Goal: Navigation & Orientation: Find specific page/section

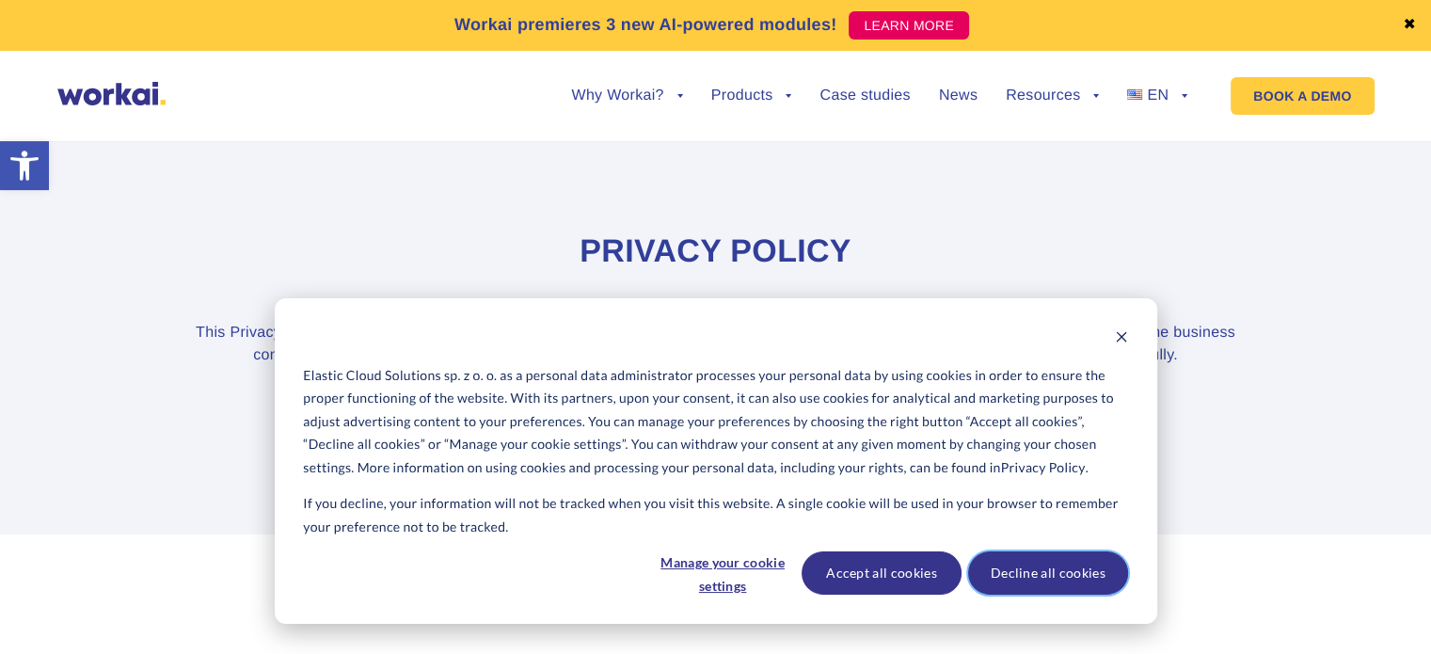
click at [1037, 571] on button "Decline all cookies" at bounding box center [1048, 572] width 160 height 43
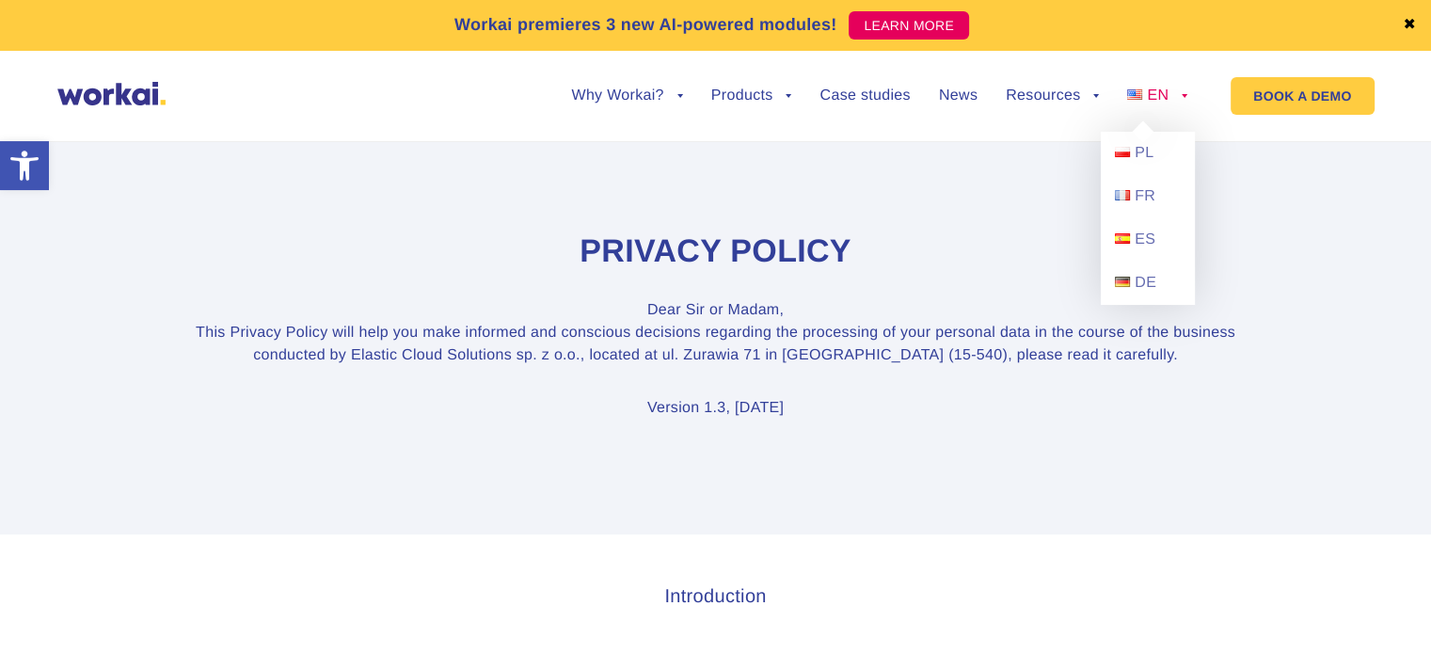
click at [1150, 102] on span "EN" at bounding box center [1158, 96] width 22 height 16
click at [1135, 150] on span "PL" at bounding box center [1144, 153] width 19 height 16
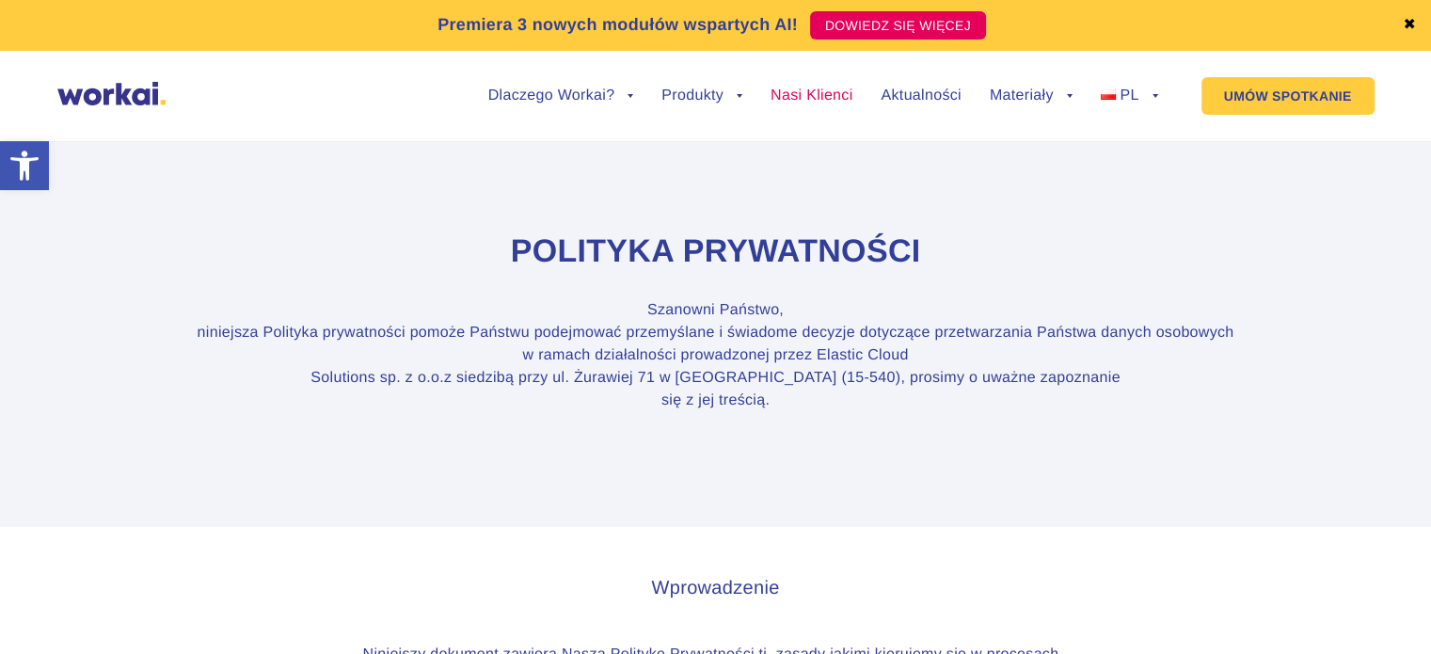
click at [805, 95] on link "Nasi Klienci" at bounding box center [812, 95] width 82 height 15
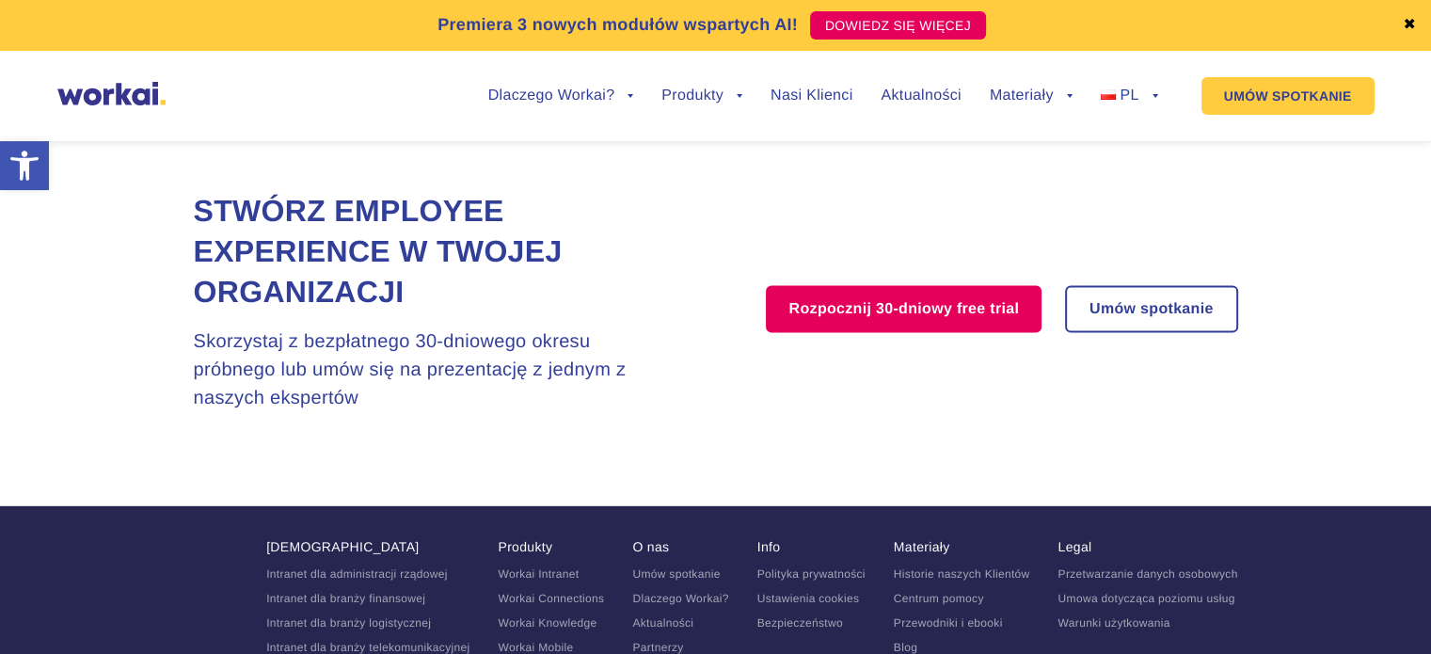
scroll to position [3950, 0]
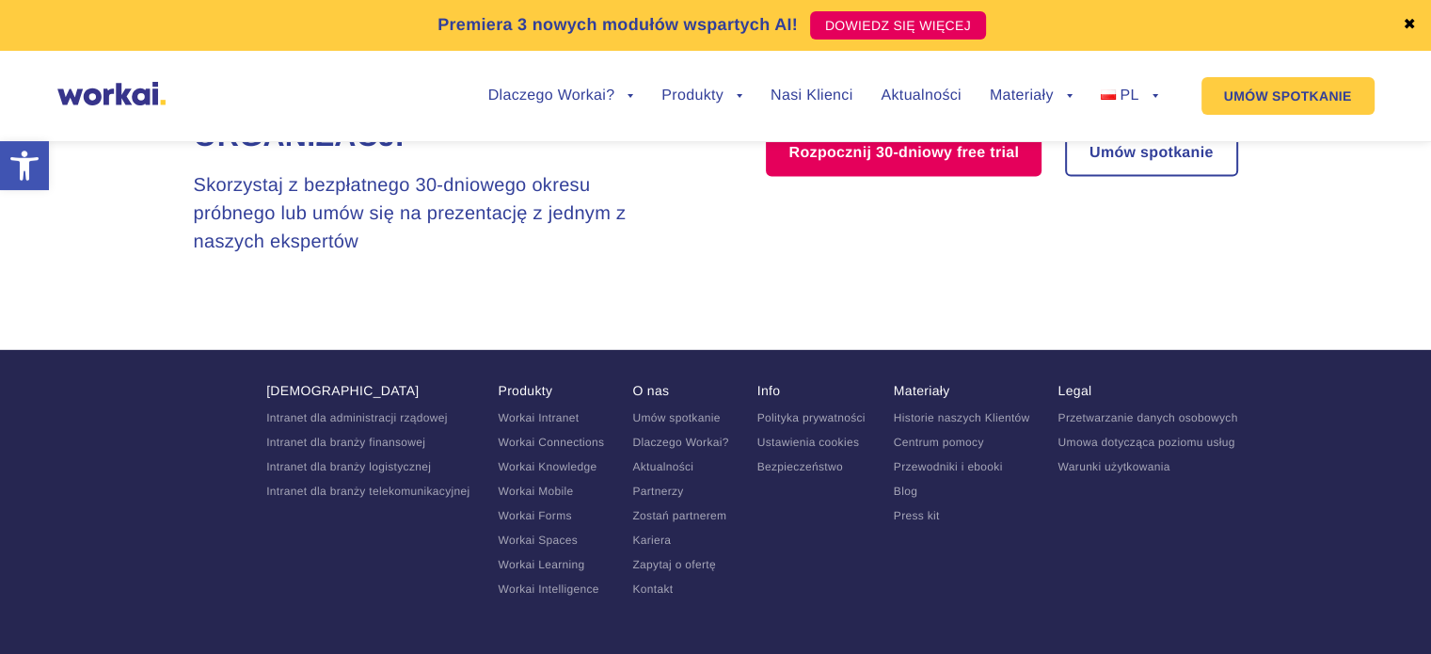
click at [638, 582] on link "Kontakt" at bounding box center [652, 588] width 40 height 13
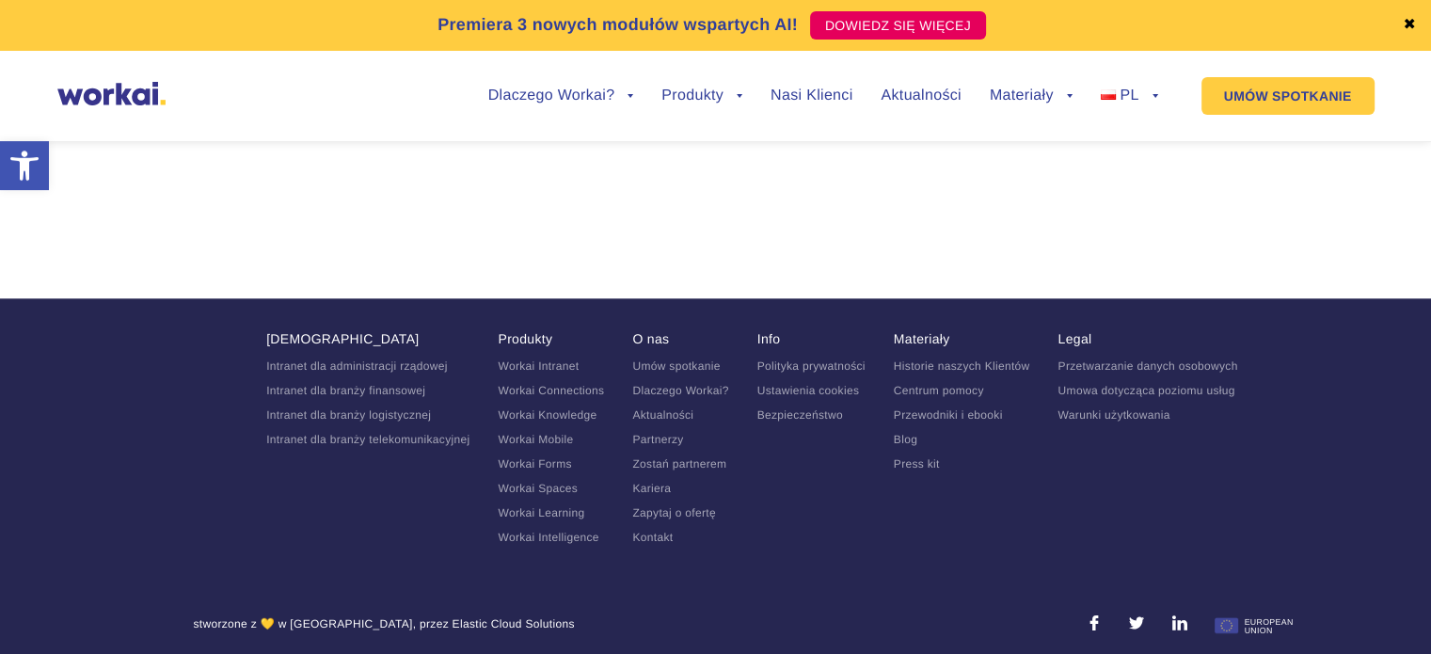
scroll to position [2066, 0]
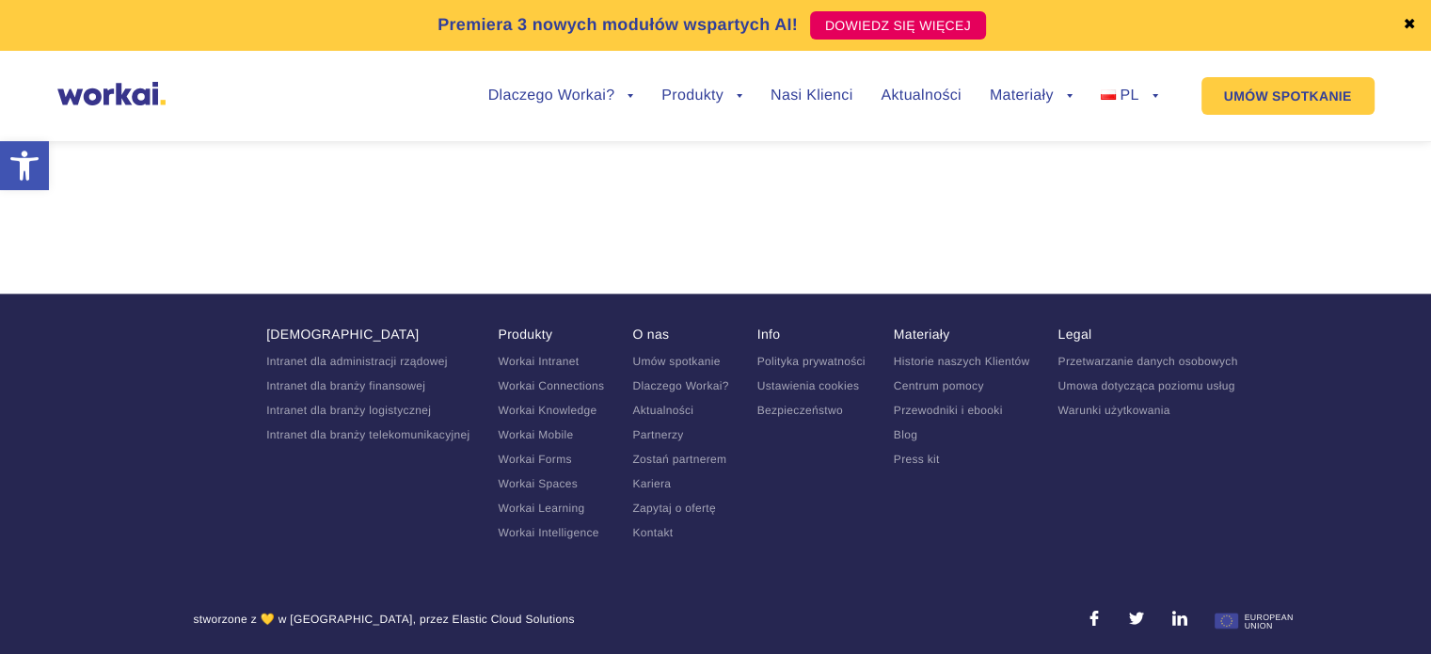
click at [408, 358] on link "Intranet dla administracji rządowej" at bounding box center [357, 361] width 182 height 13
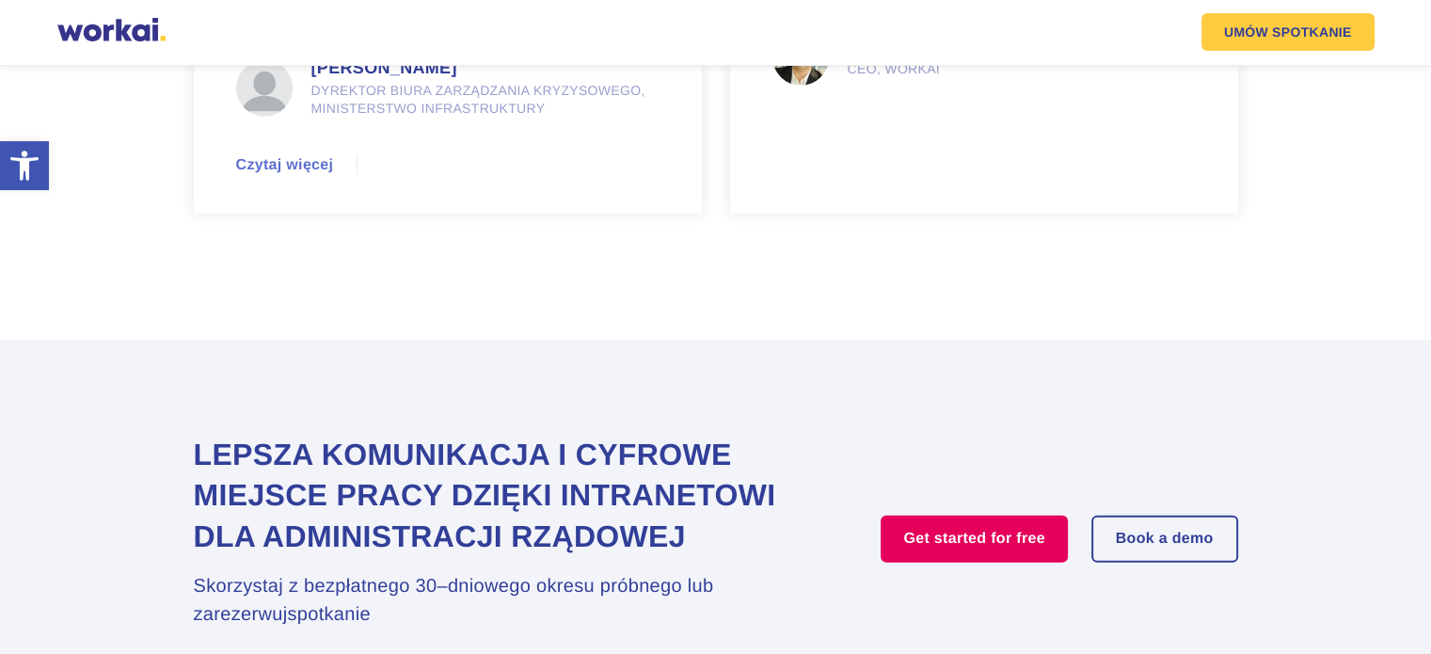
scroll to position [5104, 0]
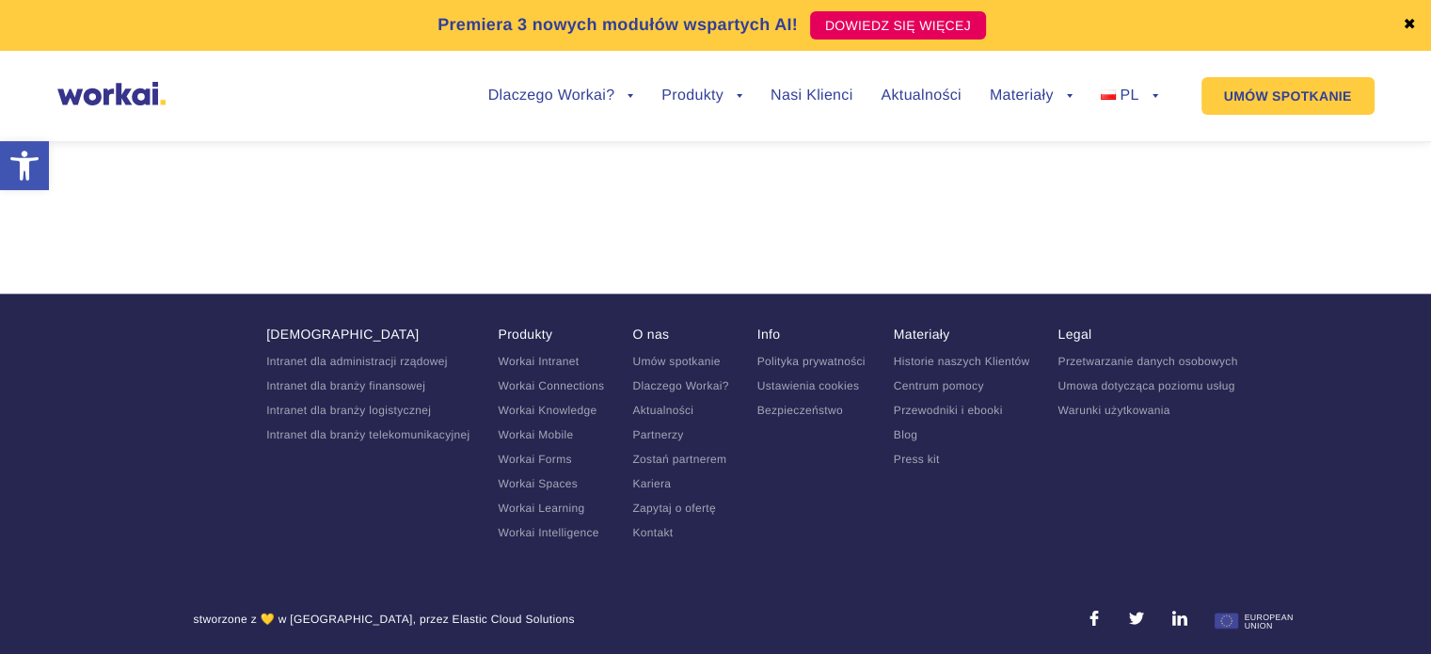
click at [655, 384] on link "Dlaczego Workai?" at bounding box center [680, 385] width 96 height 13
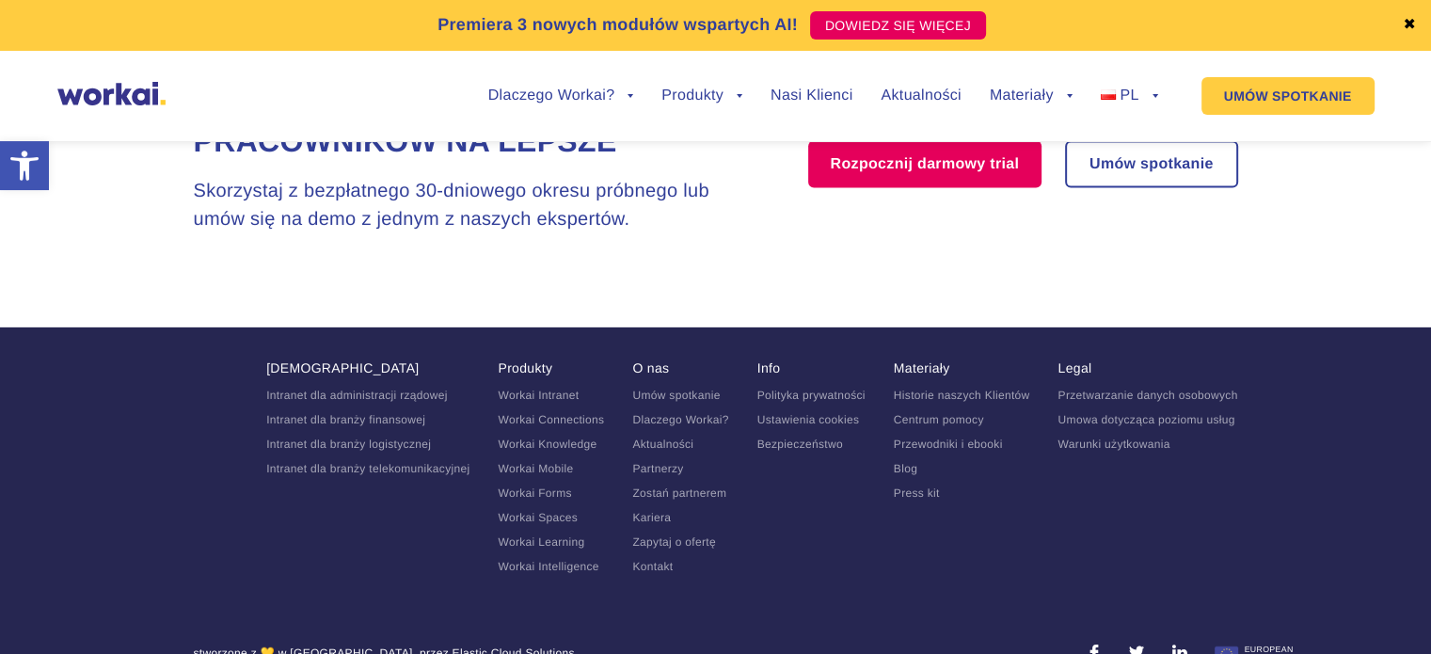
scroll to position [4077, 0]
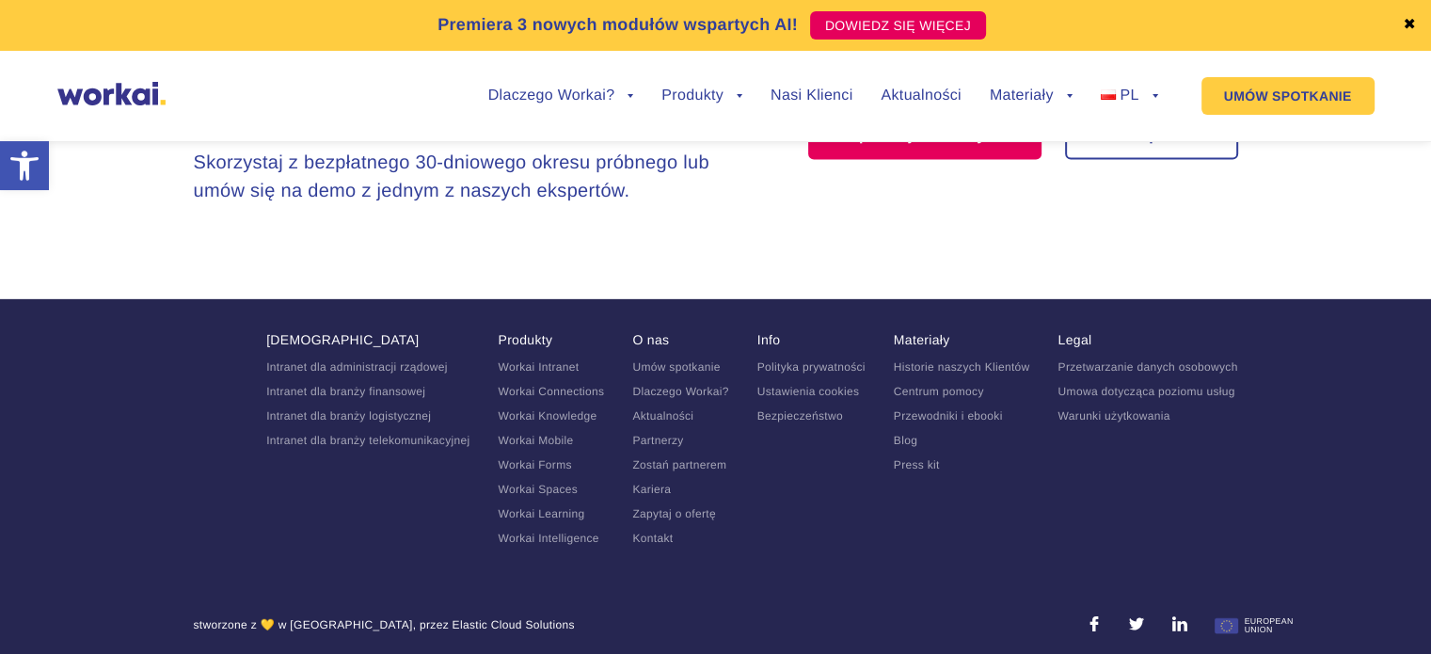
click at [1076, 385] on link "Umowa dotycząca poziomu usług" at bounding box center [1146, 391] width 177 height 13
